Goal: Obtain resource: Download file/media

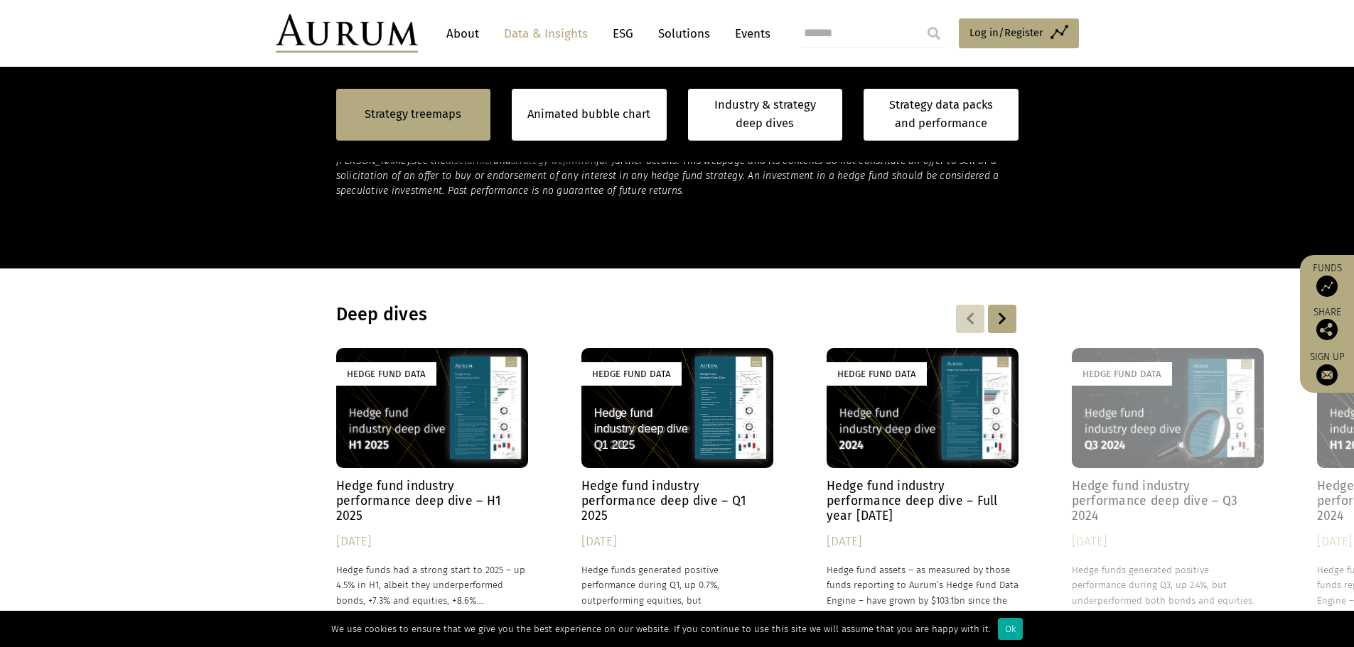
scroll to position [1006, 0]
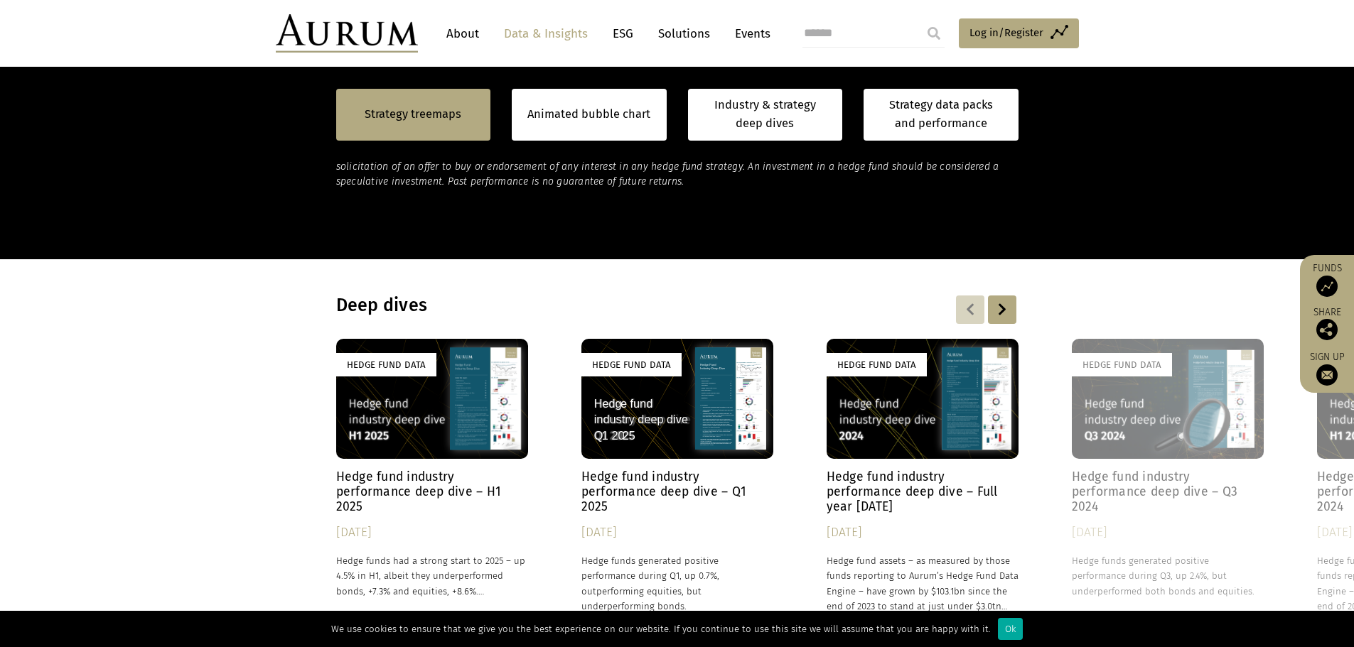
click at [891, 481] on h4 "Hedge fund industry performance deep dive – Full year [DATE]" at bounding box center [923, 492] width 192 height 45
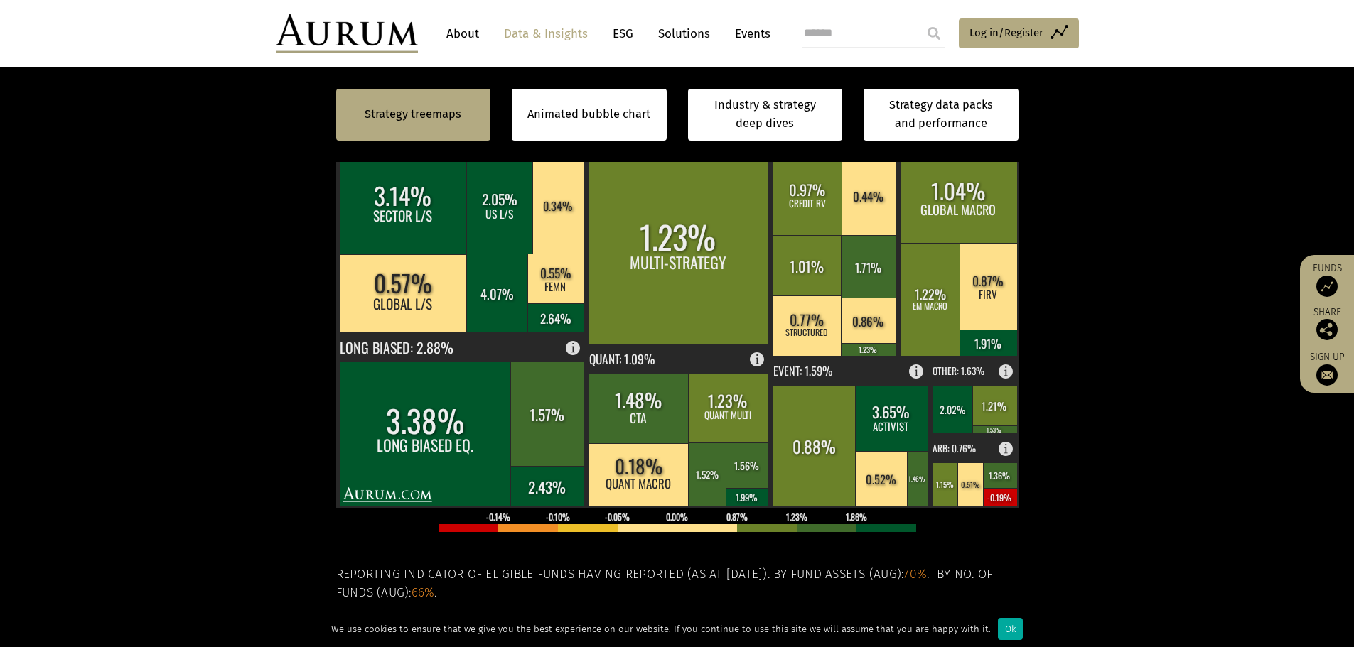
scroll to position [458, 0]
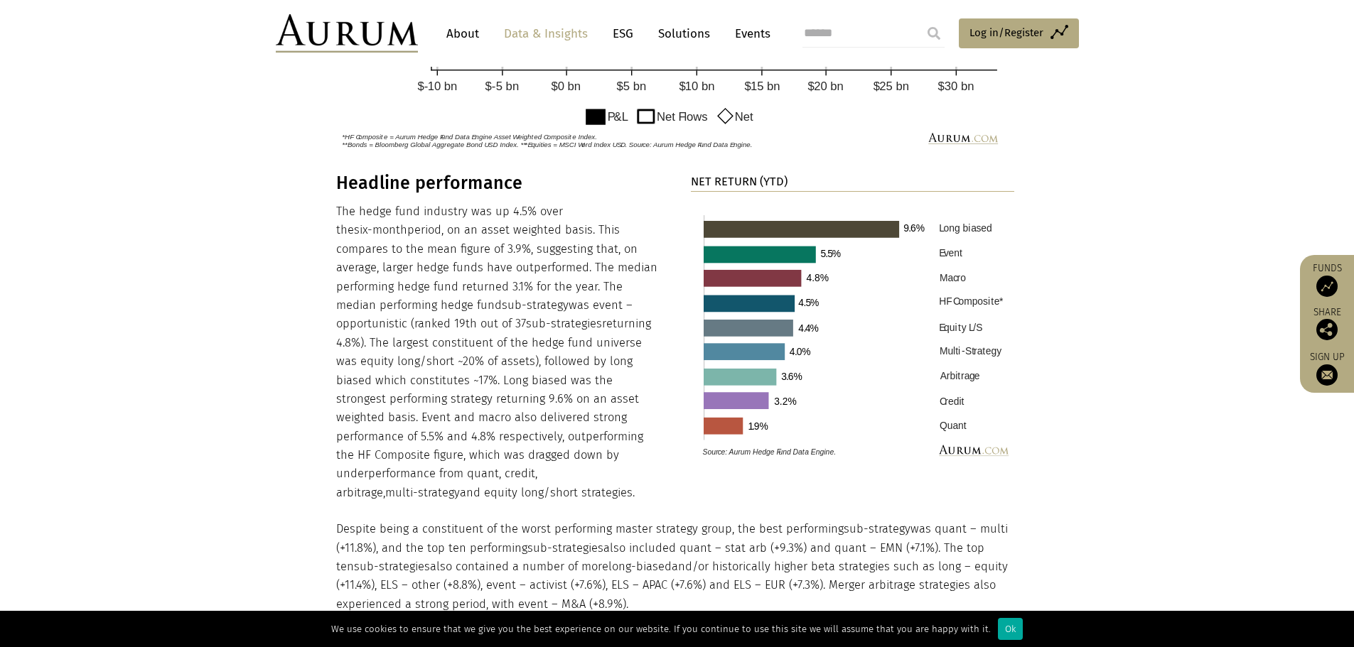
scroll to position [1366, 0]
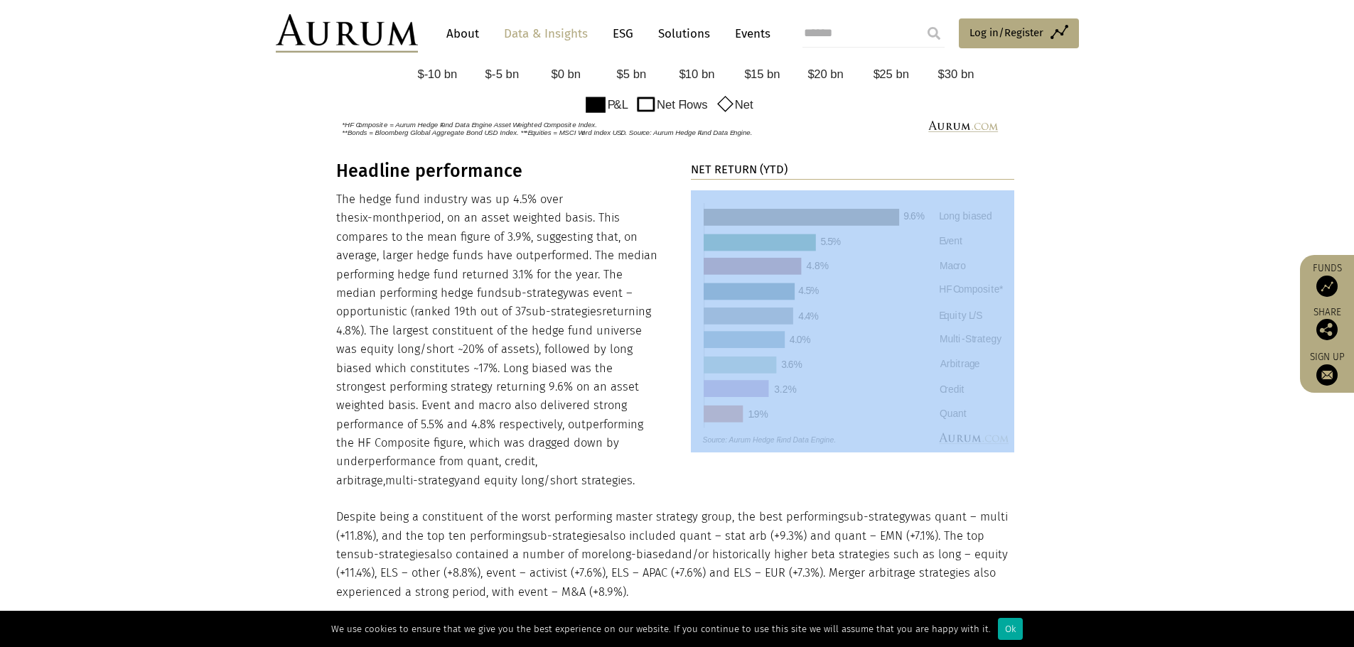
drag, startPoint x: 1035, startPoint y: 231, endPoint x: 886, endPoint y: 231, distance: 150.0
click at [886, 231] on section "Headline performance The hedge fund industry was up 4.5% over the six-month per…" at bounding box center [677, 553] width 1354 height 784
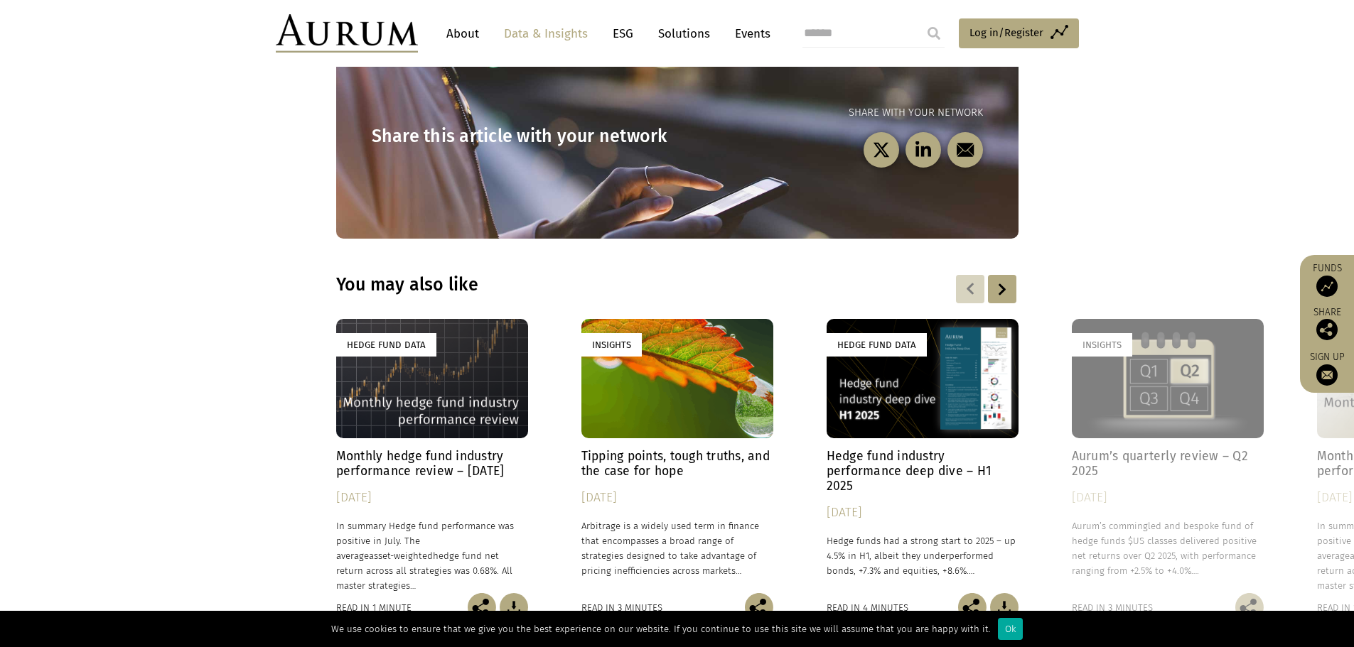
scroll to position [4280, 0]
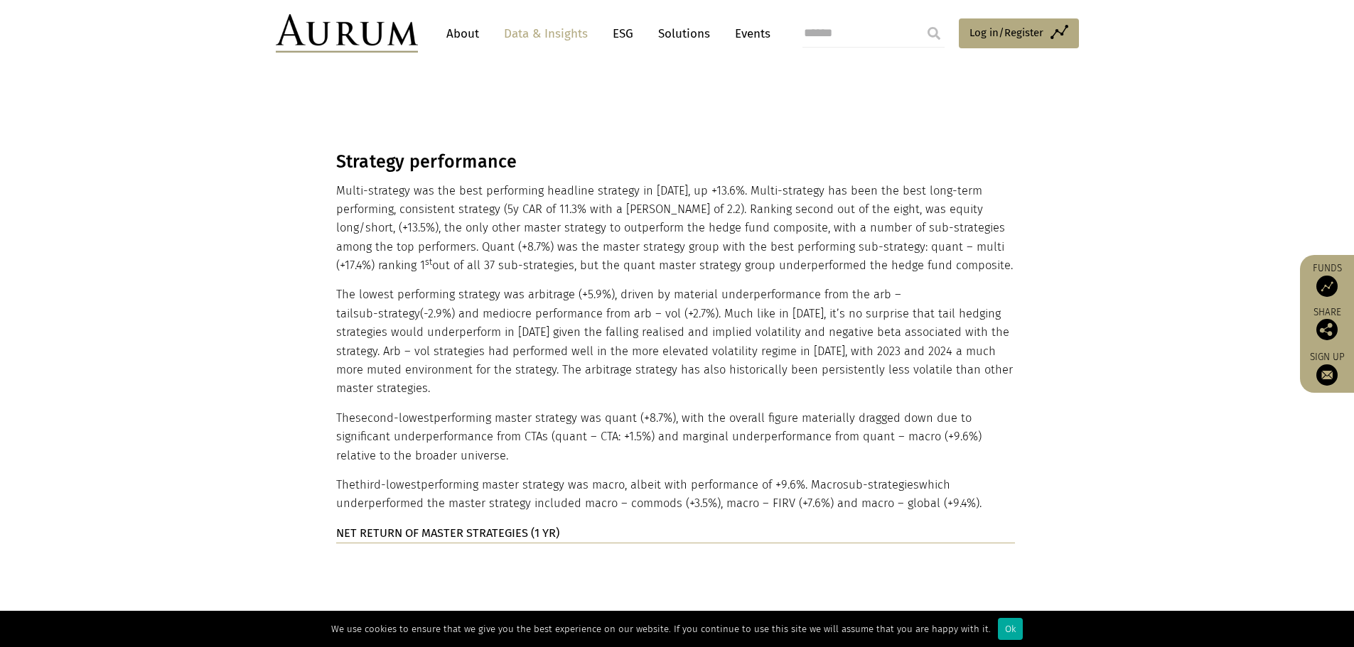
scroll to position [2835, 0]
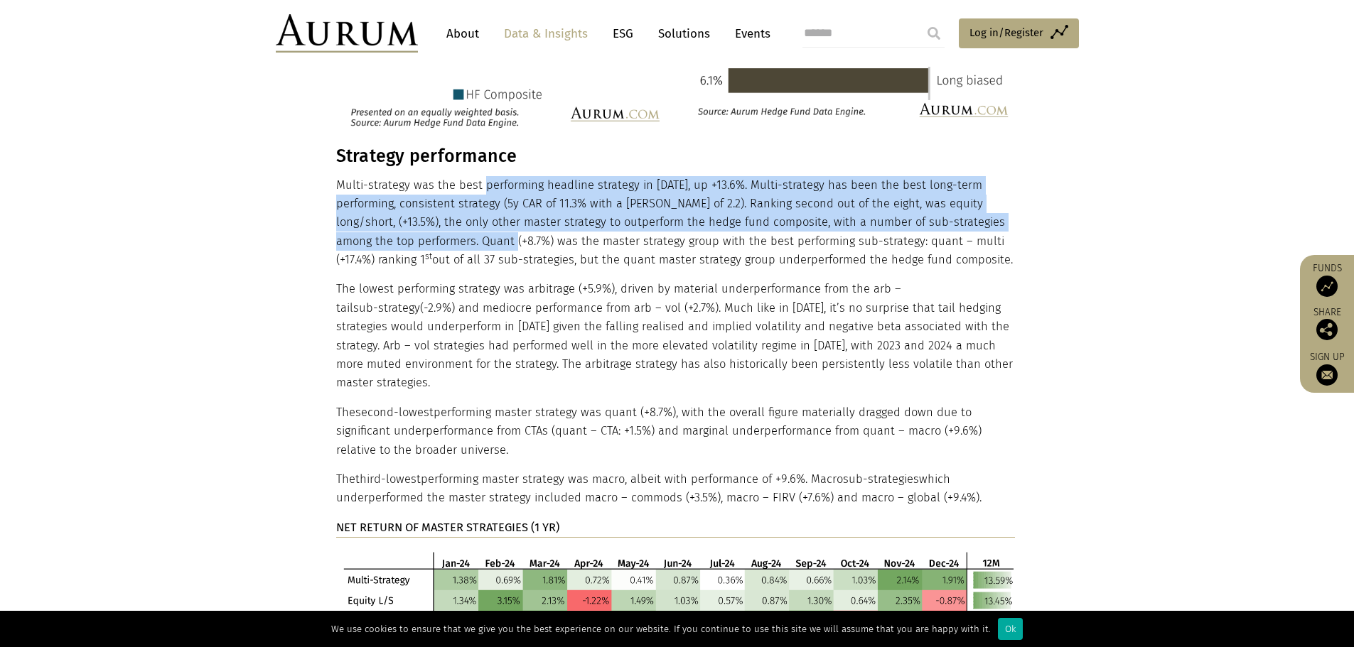
drag, startPoint x: 483, startPoint y: 132, endPoint x: 478, endPoint y: 194, distance: 62.0
click at [478, 194] on p "Multi-strategy was the best performing headline strategy in 2024, up +13.6%. Mu…" at bounding box center [675, 223] width 679 height 94
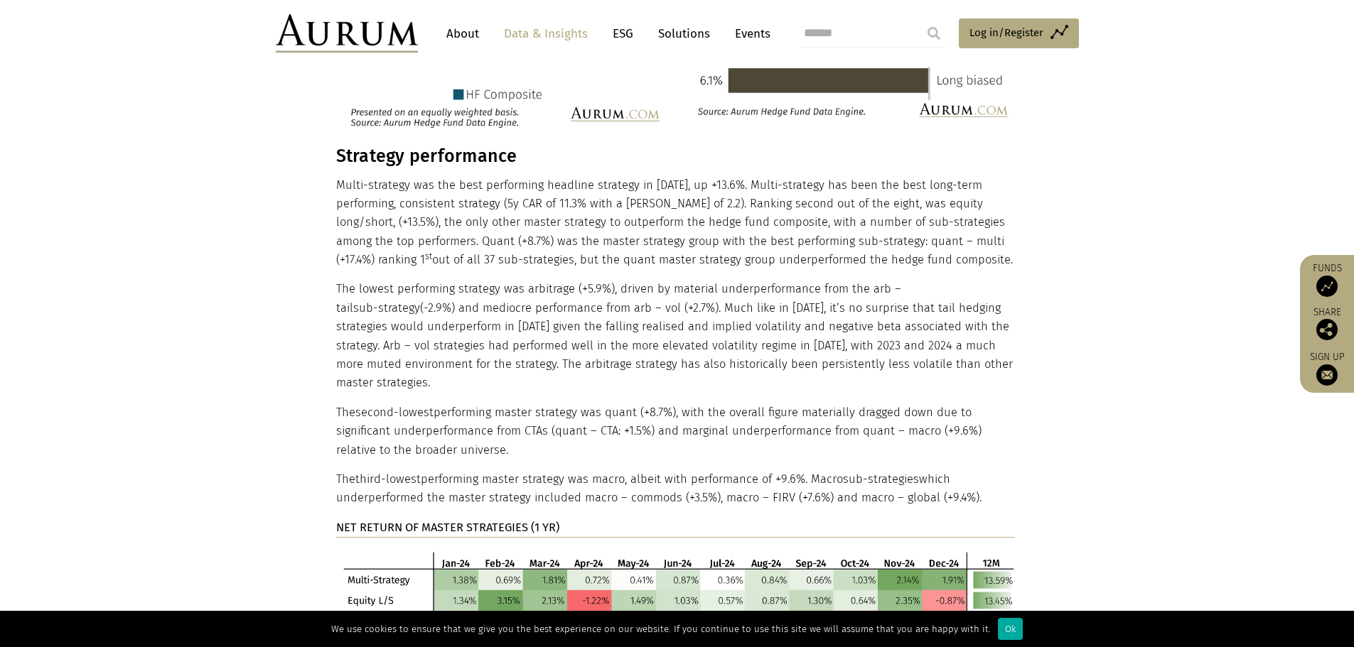
drag, startPoint x: 520, startPoint y: 190, endPoint x: 588, endPoint y: 189, distance: 68.2
click at [521, 190] on p "Multi-strategy was the best performing headline strategy in 2024, up +13.6%. Mu…" at bounding box center [675, 223] width 679 height 94
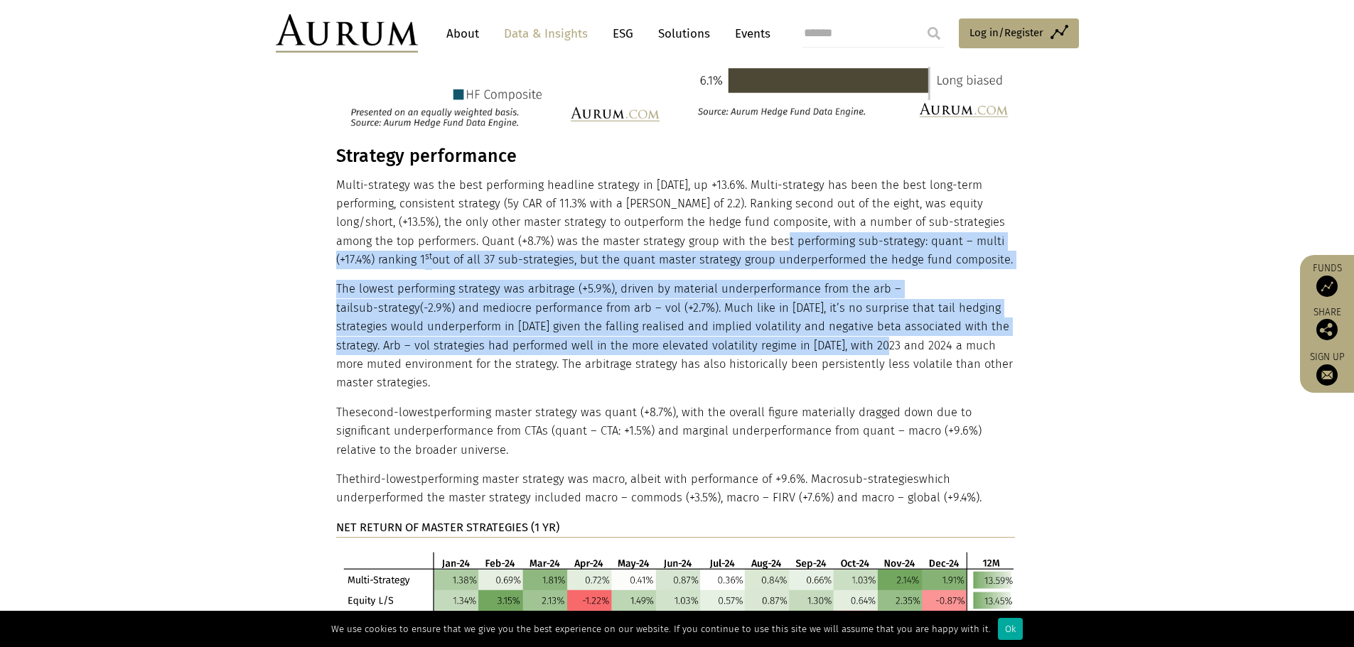
drag, startPoint x: 749, startPoint y: 185, endPoint x: 804, endPoint y: 284, distance: 112.9
click at [804, 284] on div "Strategy performance Multi-strategy was the best performing headline strategy i…" at bounding box center [675, 482] width 679 height 673
click at [509, 280] on p "The lowest performing strategy was arbitrage (+5.9%), driven by material underp…" at bounding box center [675, 336] width 679 height 112
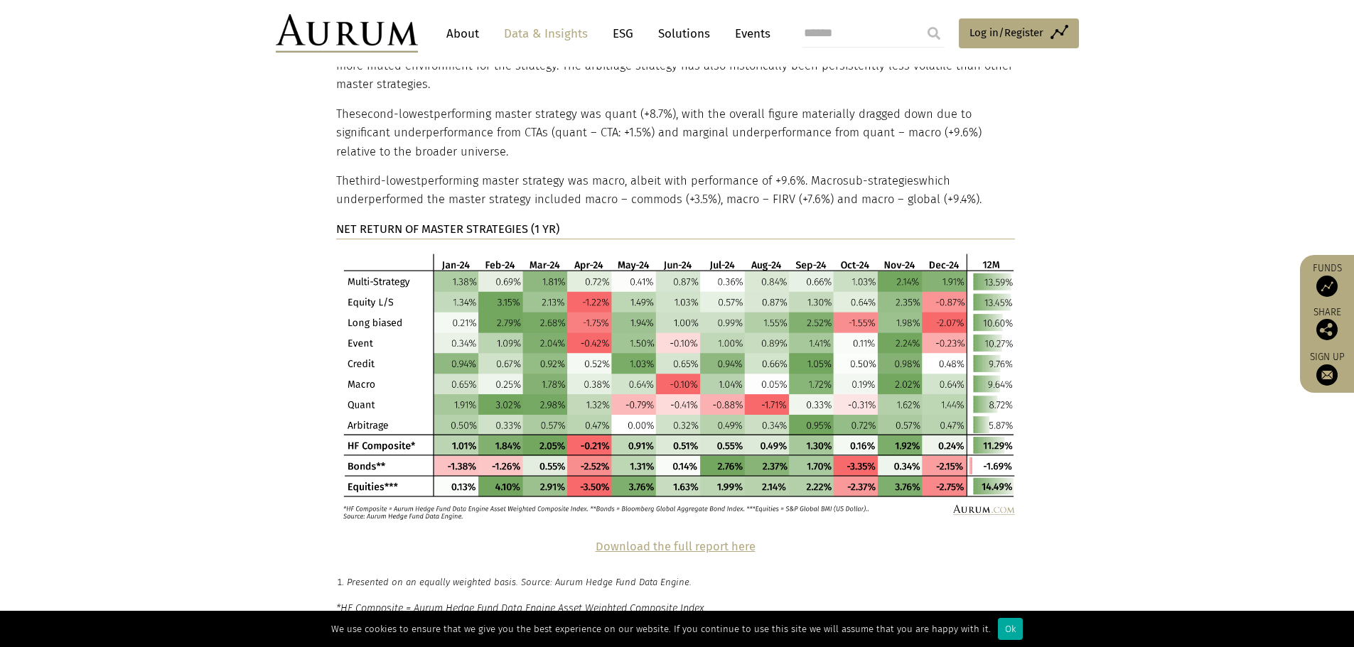
scroll to position [3135, 0]
click at [713, 539] on strong "Download the full report here" at bounding box center [676, 546] width 160 height 14
